Goal: Communication & Community: Participate in discussion

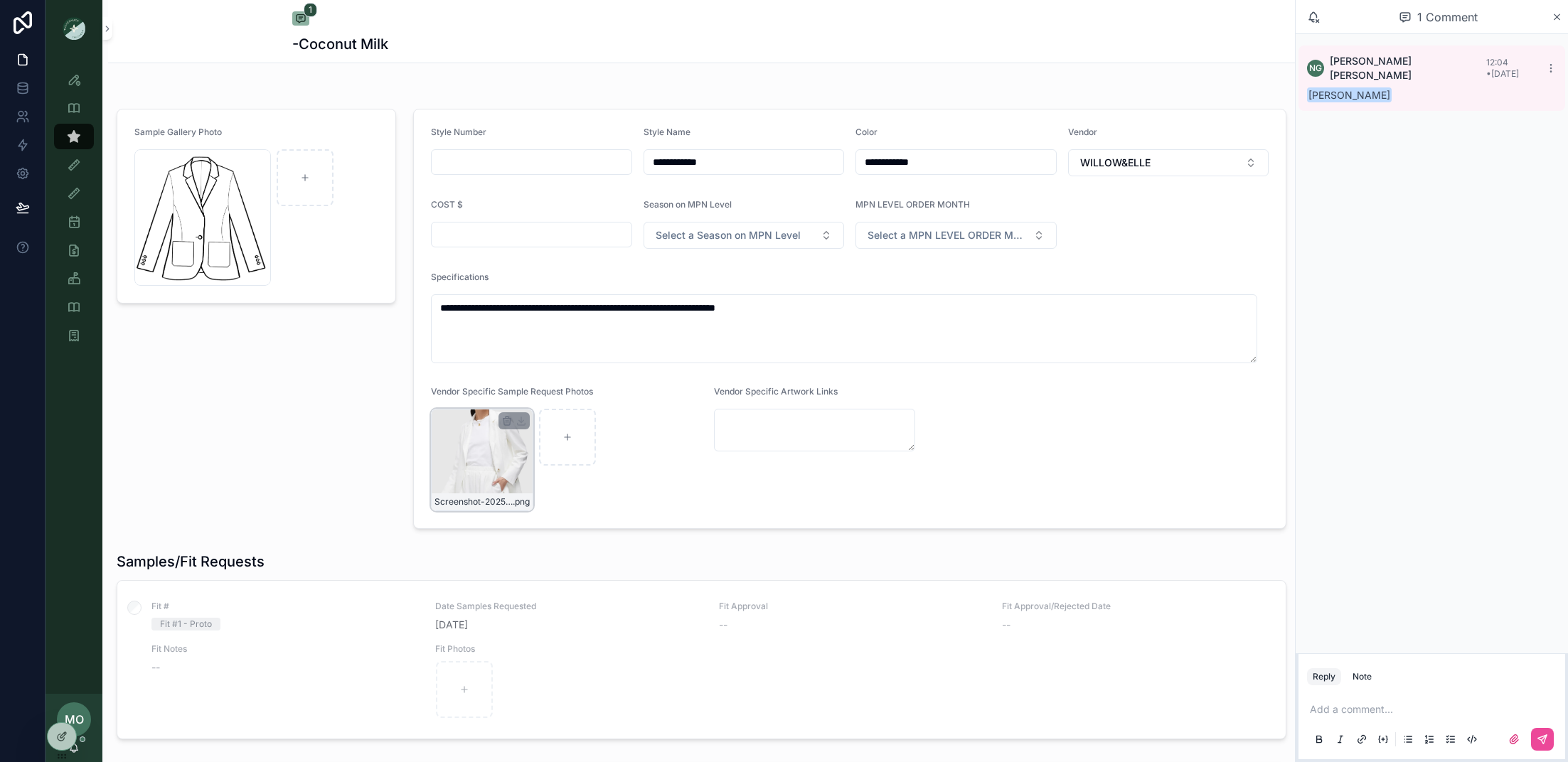
click at [474, 464] on div "Screenshot-2025-09-09-at-12.03.24-PM .png" at bounding box center [482, 460] width 102 height 102
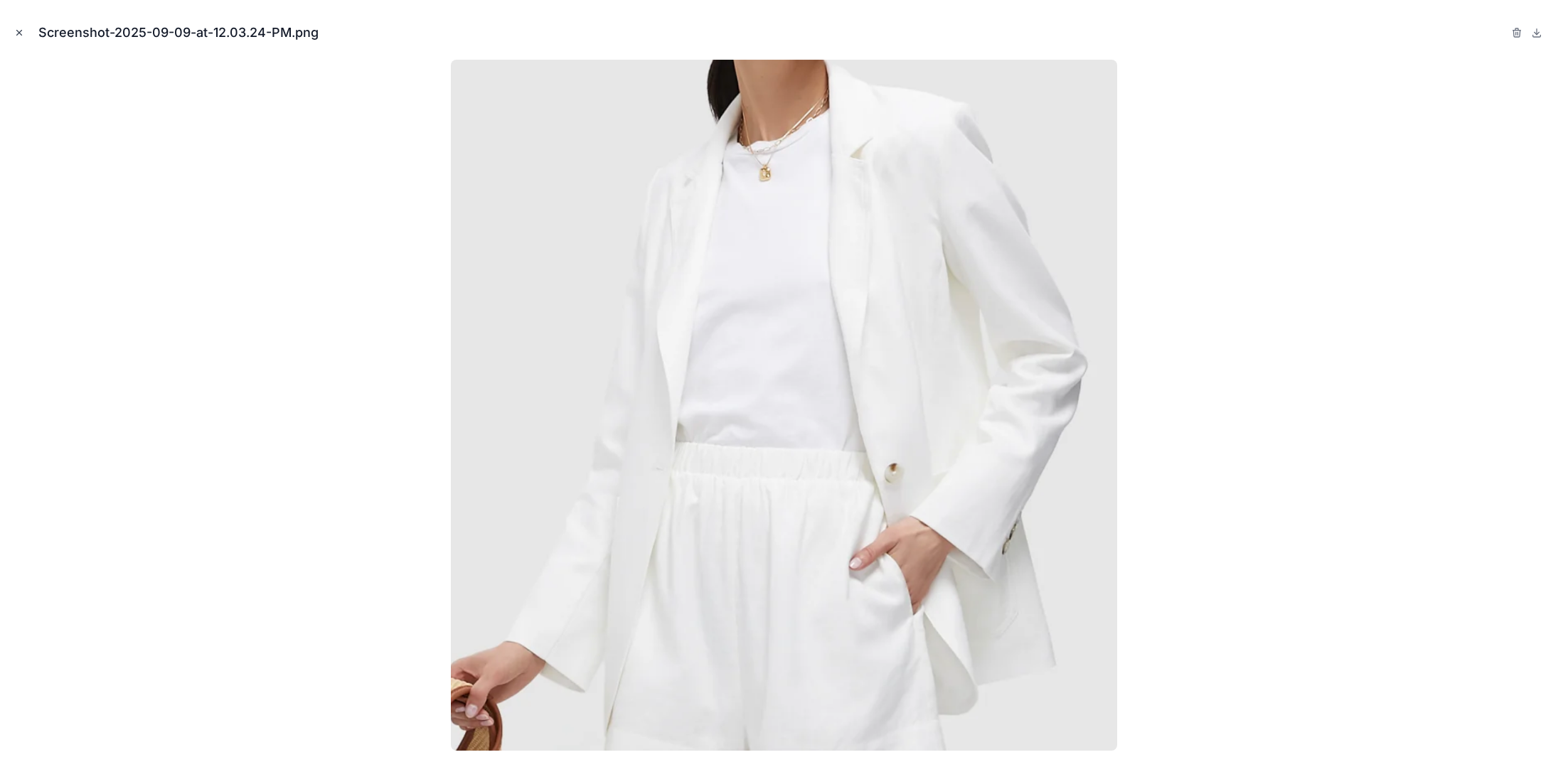
click at [16, 36] on icon "Close modal" at bounding box center [19, 32] width 10 height 10
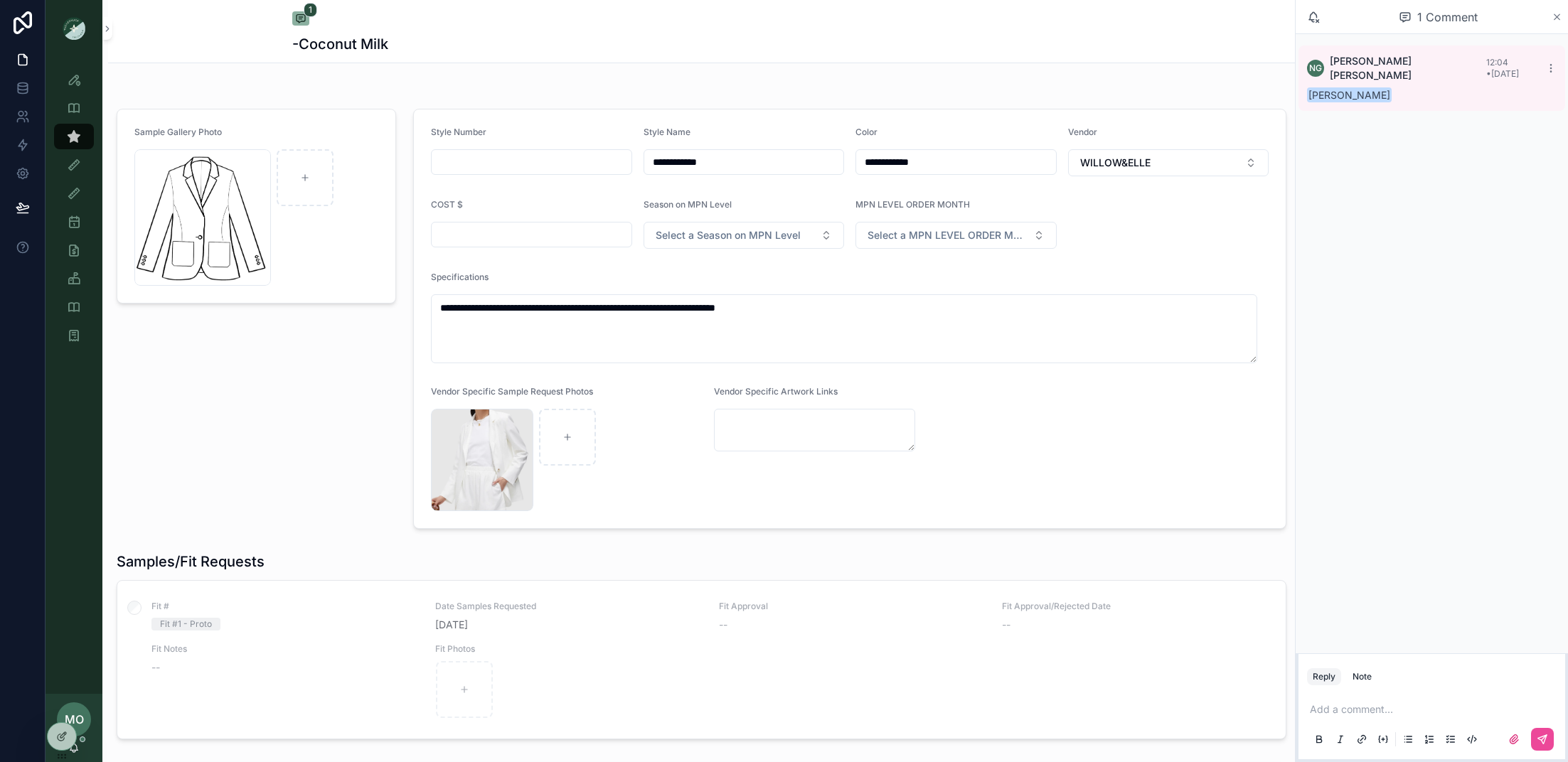
click at [1559, 11] on icon "scrollable content" at bounding box center [1557, 17] width 11 height 11
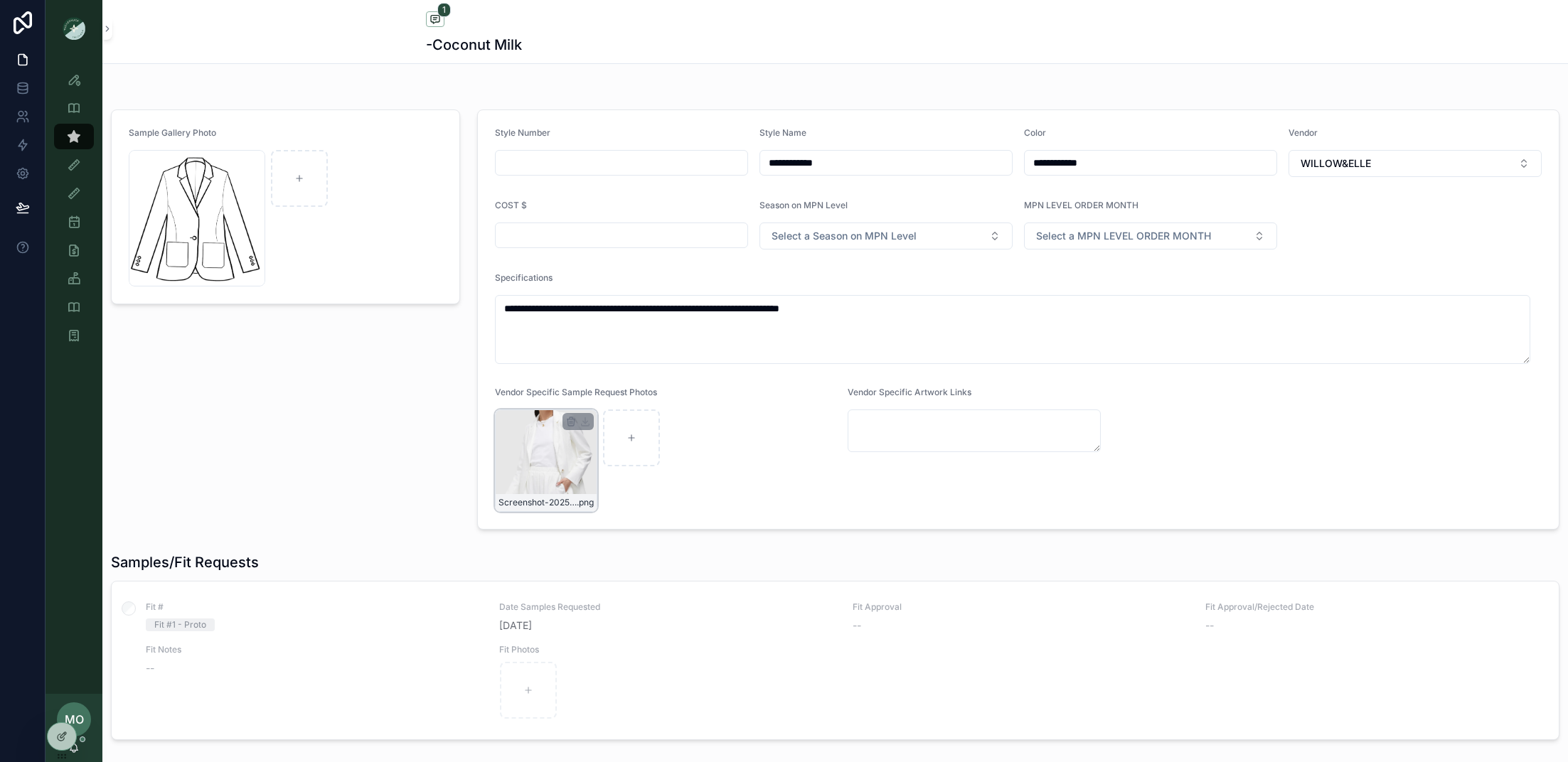
click at [537, 456] on div "Screenshot-2025-09-09-at-12.03.24-PM .png" at bounding box center [546, 461] width 102 height 102
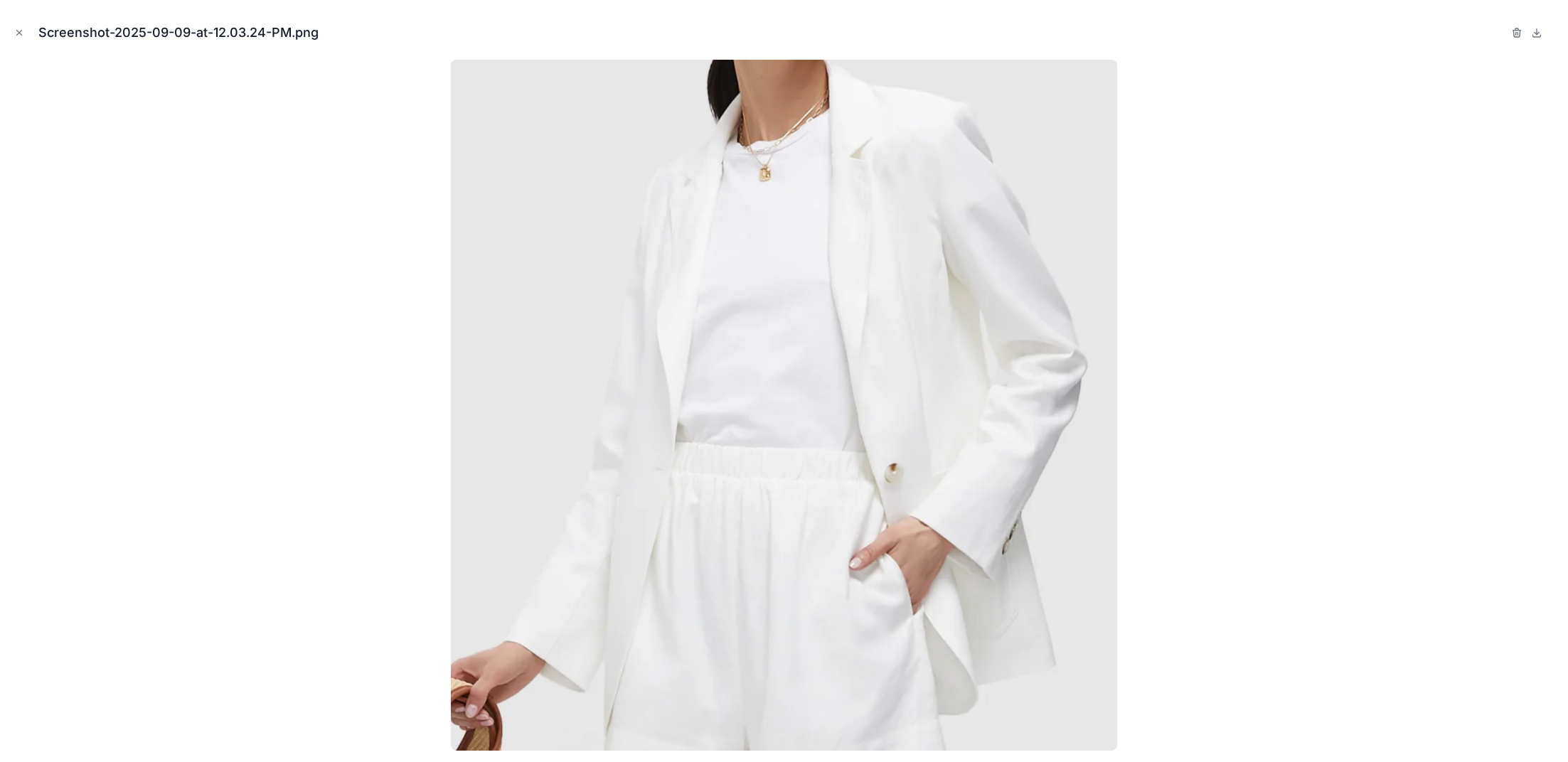
click at [267, 446] on div at bounding box center [784, 405] width 1545 height 691
click at [14, 37] on icon "Close modal" at bounding box center [19, 32] width 10 height 10
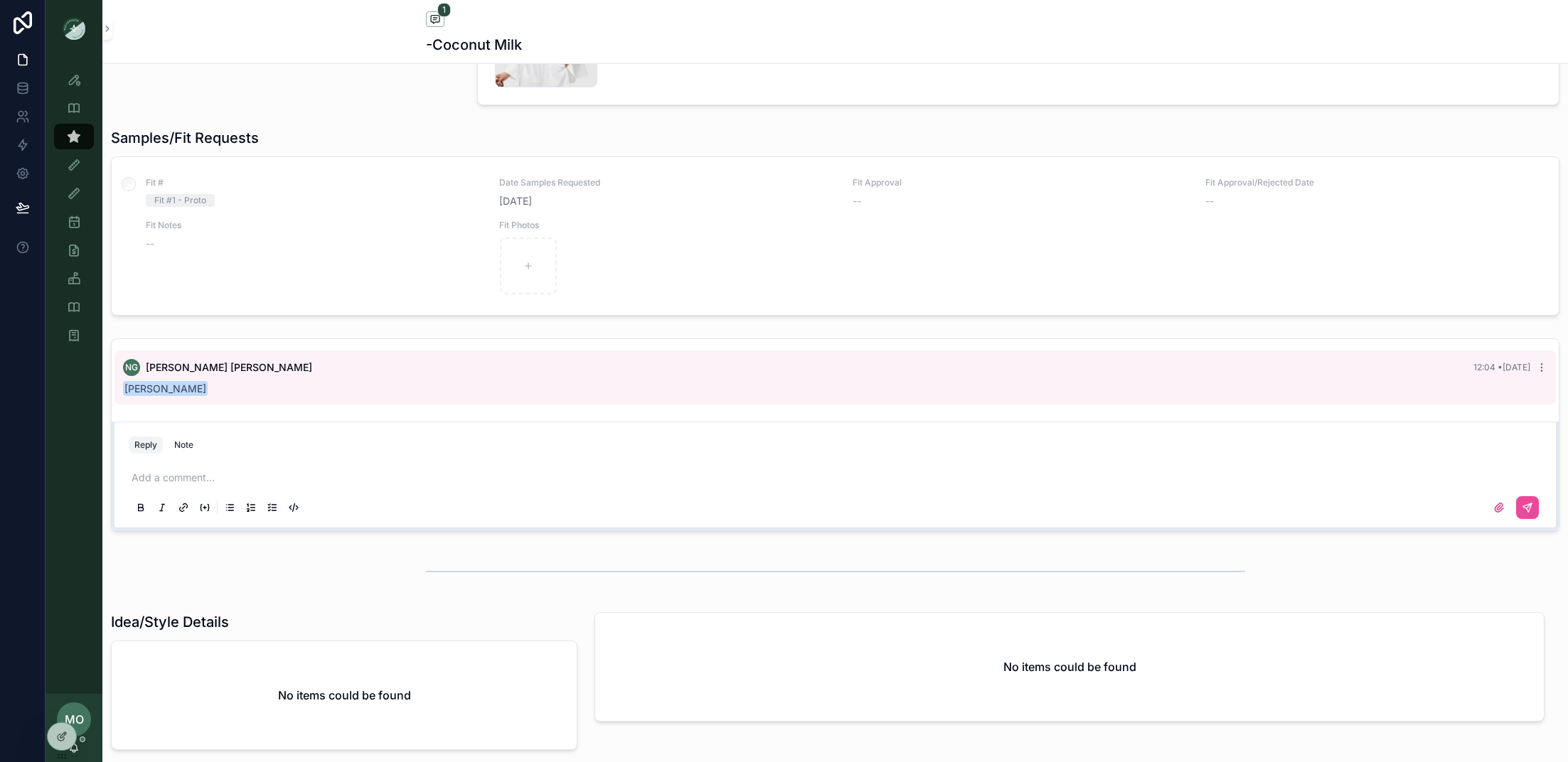
scroll to position [429, 0]
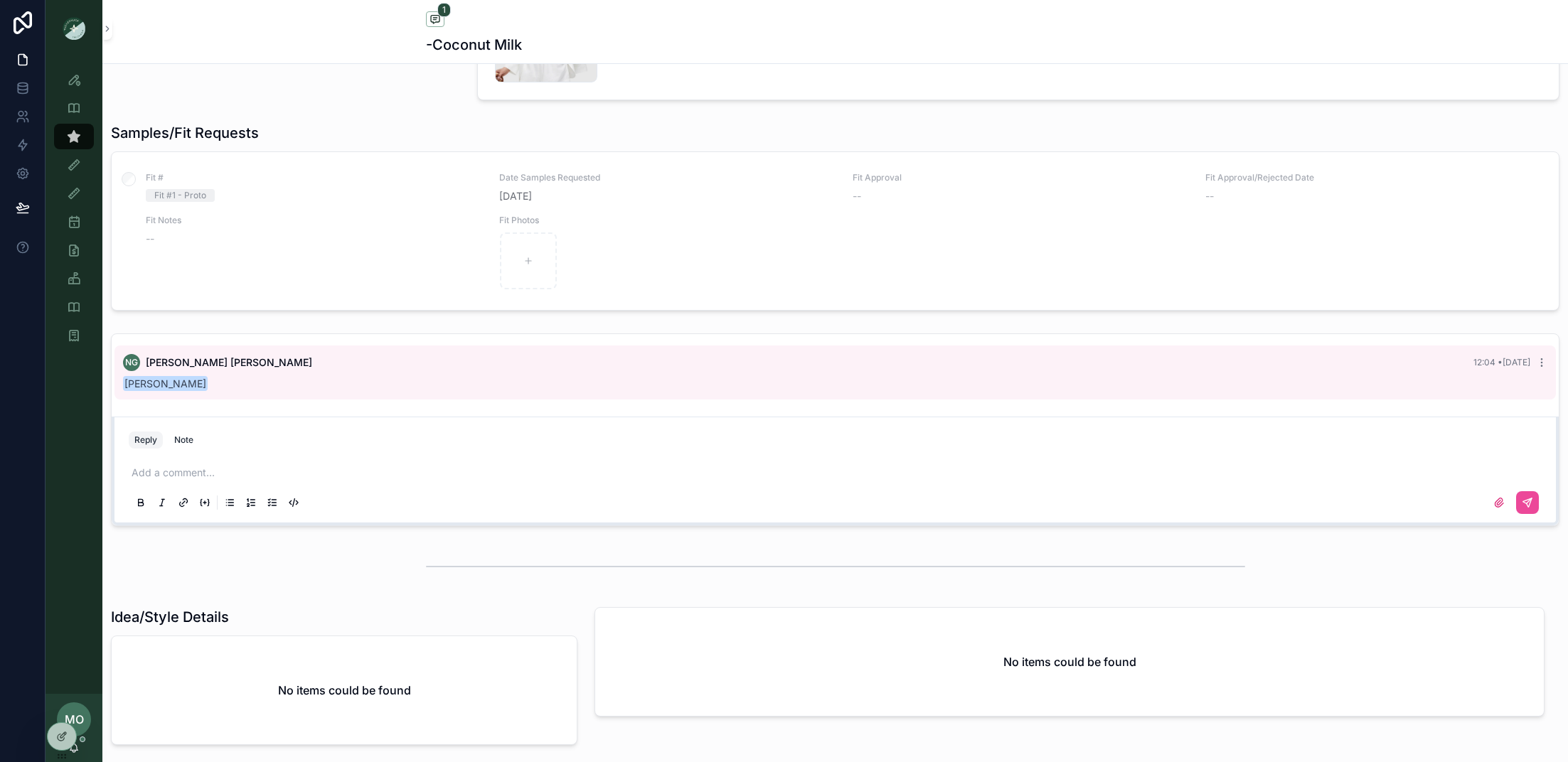
click at [176, 452] on div "Add a comment..." at bounding box center [835, 487] width 1430 height 71
click at [164, 465] on p "scrollable content" at bounding box center [838, 472] width 1413 height 14
click at [1521, 502] on icon "scrollable content" at bounding box center [1527, 502] width 11 height 11
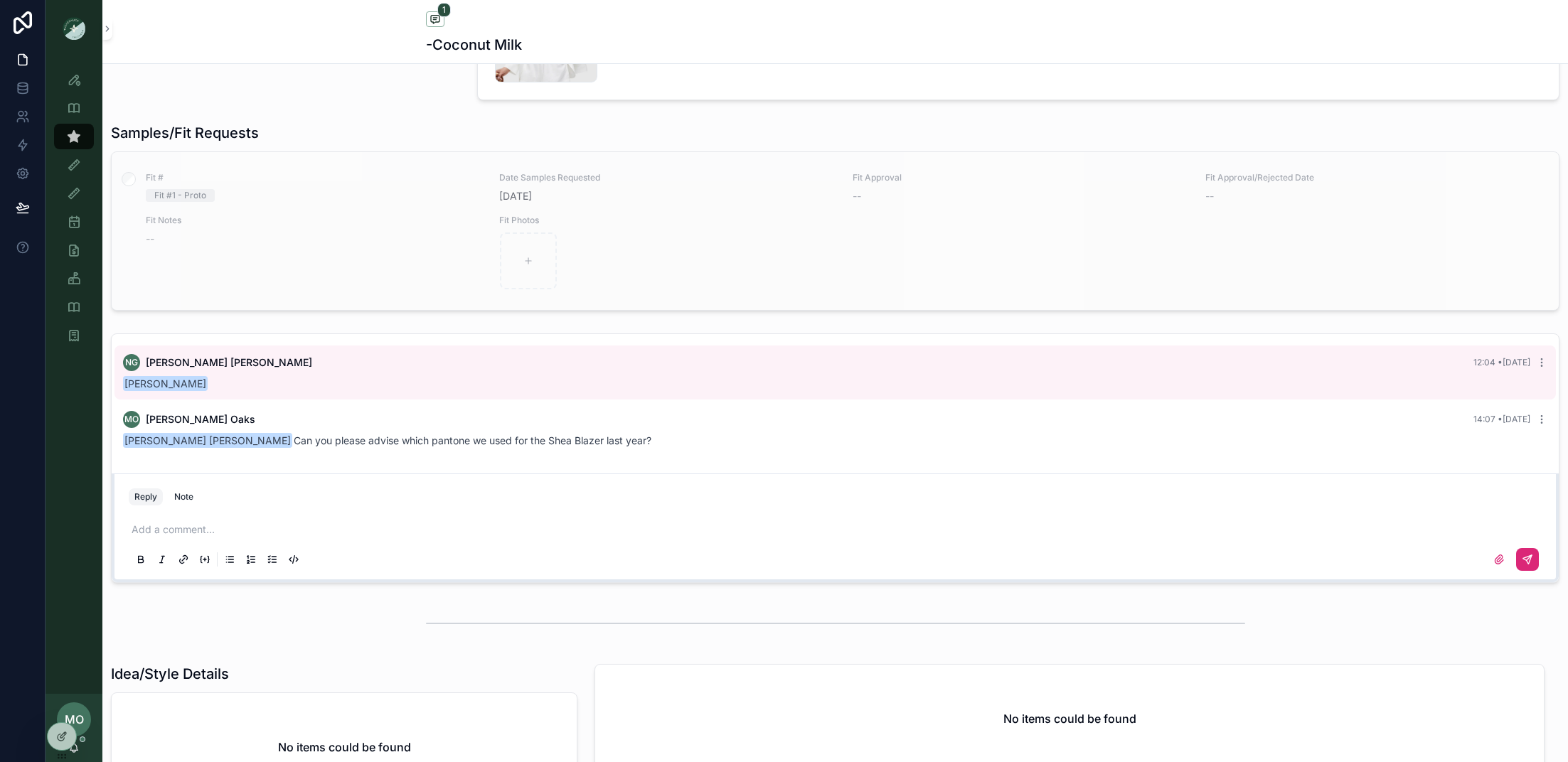
scroll to position [0, 0]
